Goal: Information Seeking & Learning: Learn about a topic

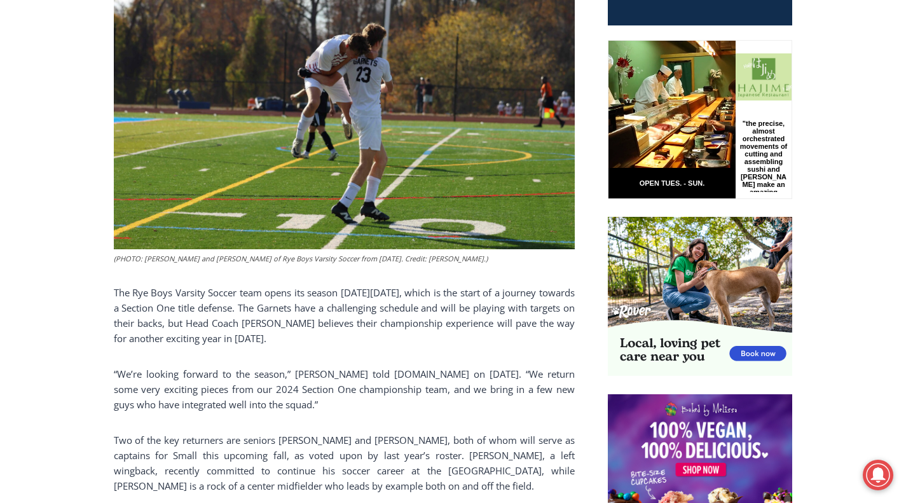
scroll to position [620, 0]
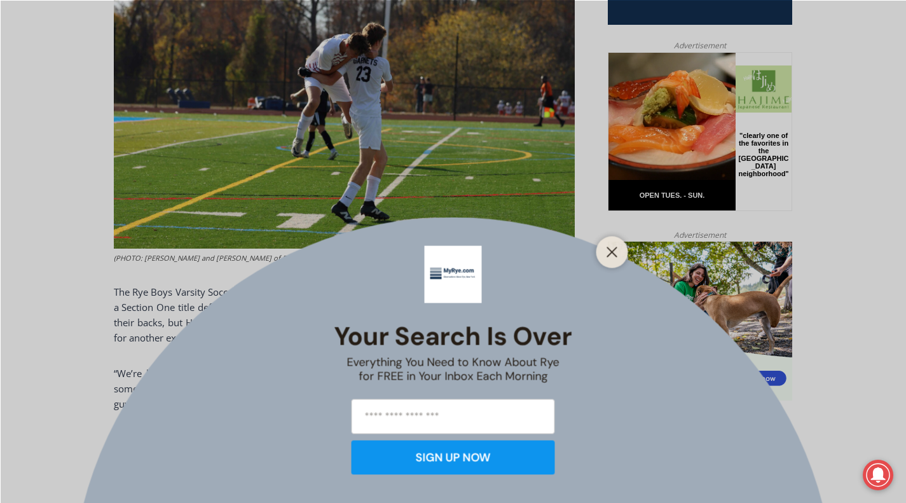
click at [81, 385] on div "Your Search is Over Everything You Need to Know About Rye for FREE in Your Inbo…" at bounding box center [453, 251] width 906 height 503
click at [609, 256] on icon "Close" at bounding box center [611, 251] width 11 height 11
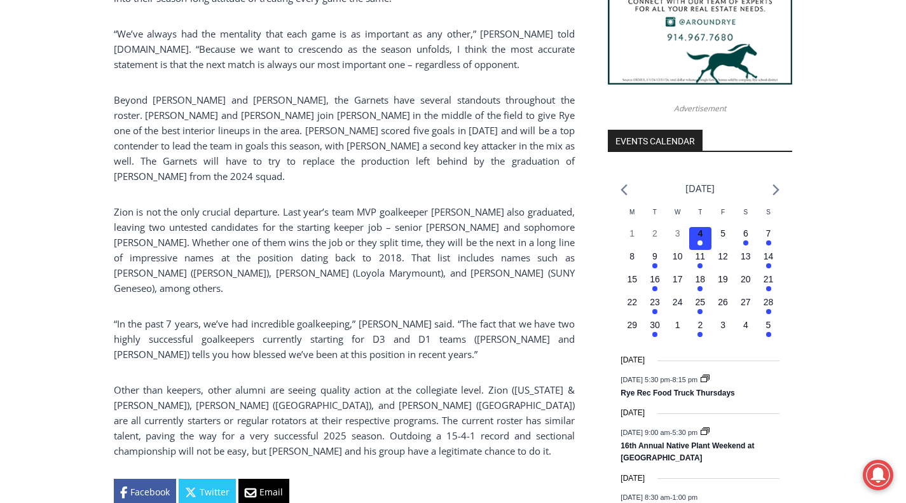
scroll to position [1316, 0]
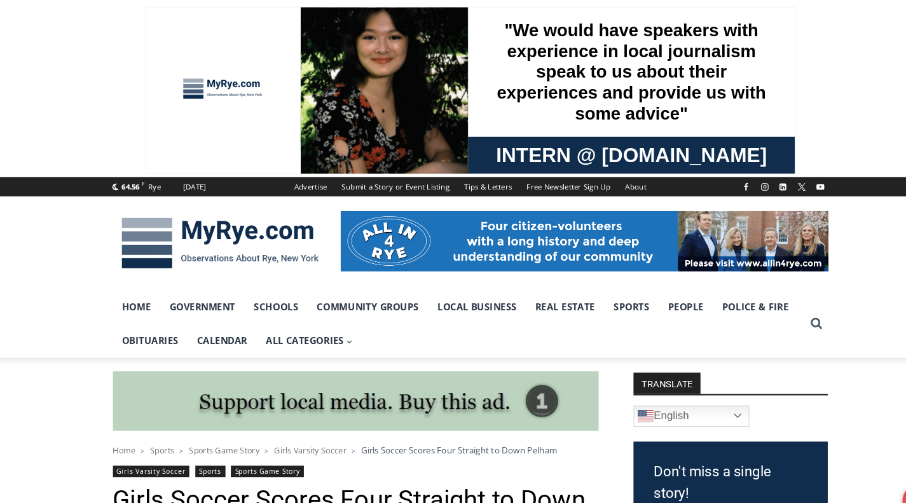
click at [138, 296] on link "Home" at bounding box center [136, 291] width 45 height 32
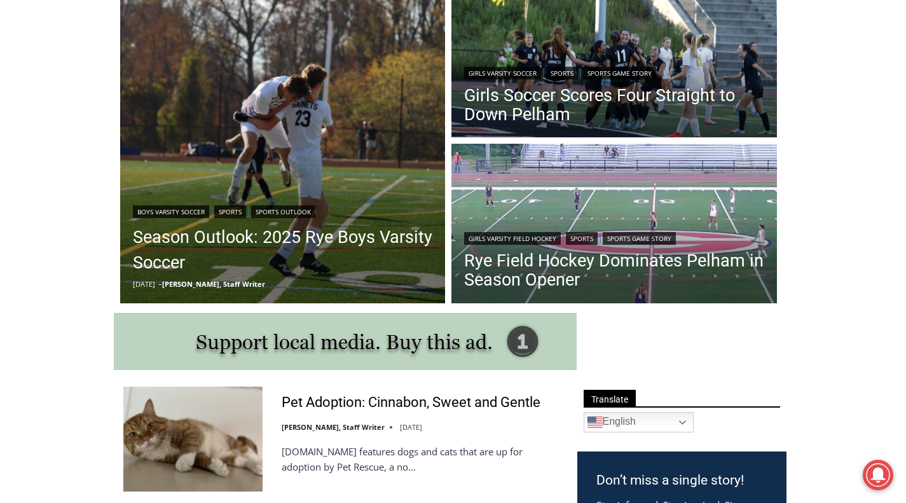
scroll to position [378, 0]
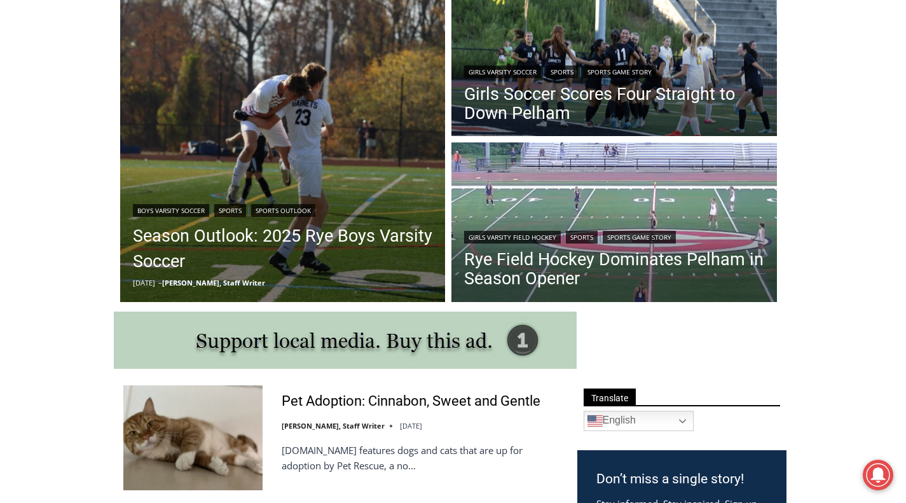
click at [549, 267] on link "Rye Field Hockey Dominates Pelham in Season Opener" at bounding box center [614, 269] width 300 height 38
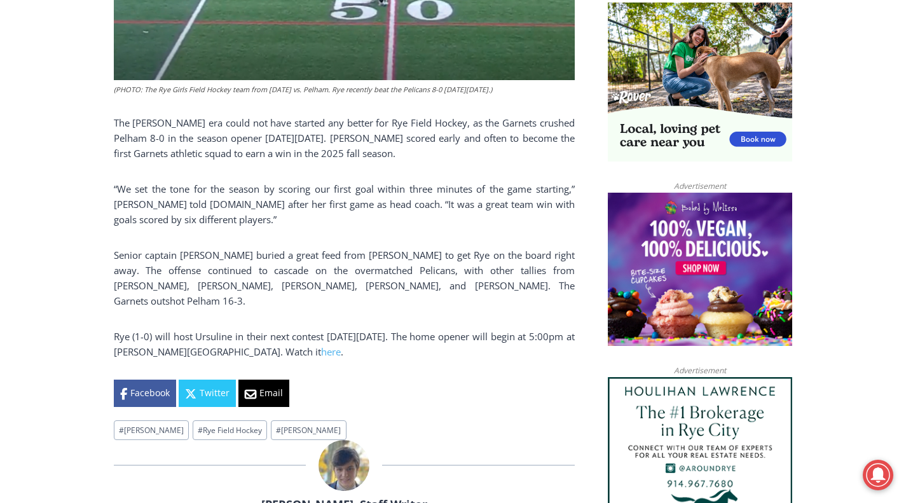
scroll to position [861, 0]
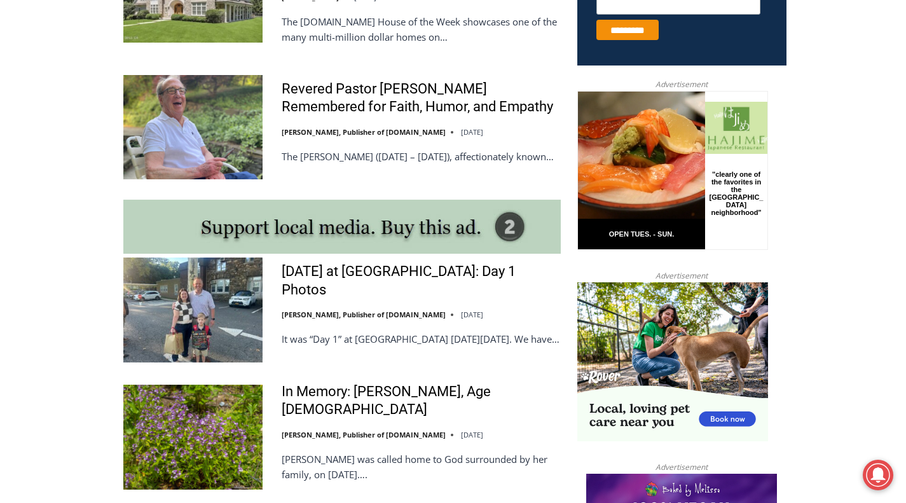
scroll to position [962, 0]
